Goal: Find specific page/section: Find specific page/section

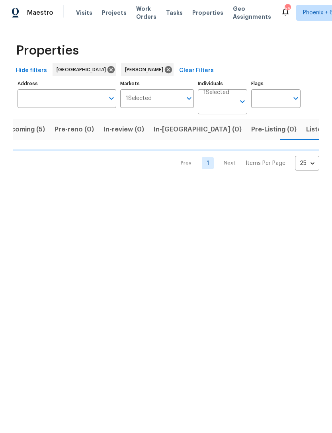
scroll to position [0, 16]
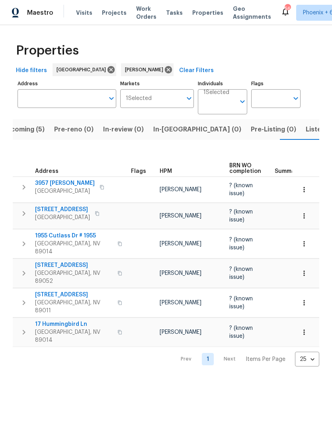
click at [306, 127] on span "Listed (12)" at bounding box center [322, 129] width 33 height 11
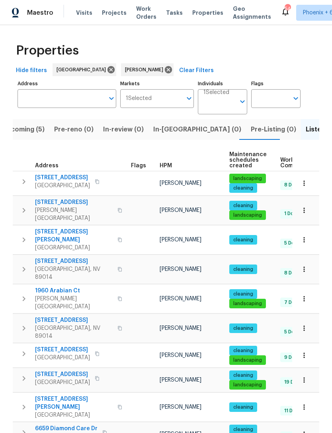
click at [170, 133] on span "In-[GEOGRAPHIC_DATA] (0)" at bounding box center [197, 129] width 88 height 11
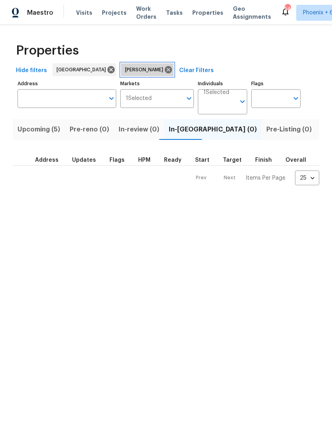
click at [165, 69] on icon at bounding box center [168, 69] width 7 height 7
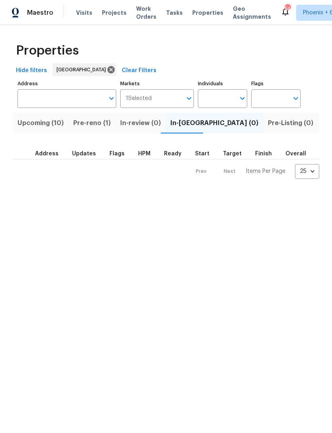
click at [91, 126] on span "Pre-reno (1)" at bounding box center [91, 123] width 37 height 11
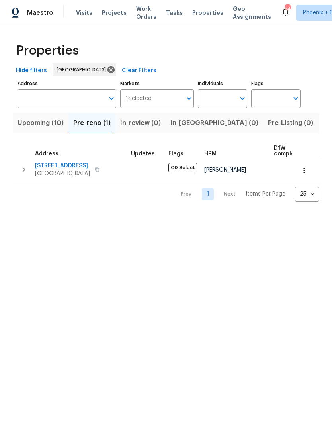
click at [55, 124] on span "Upcoming (10)" at bounding box center [41, 123] width 46 height 11
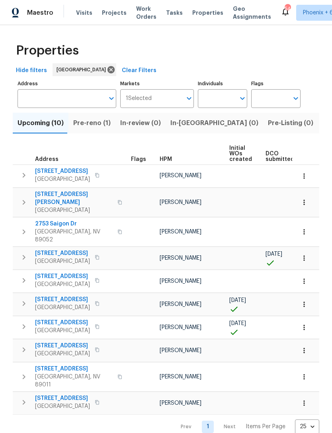
click at [180, 125] on span "In-[GEOGRAPHIC_DATA] (0)" at bounding box center [215, 123] width 88 height 11
